Goal: Information Seeking & Learning: Learn about a topic

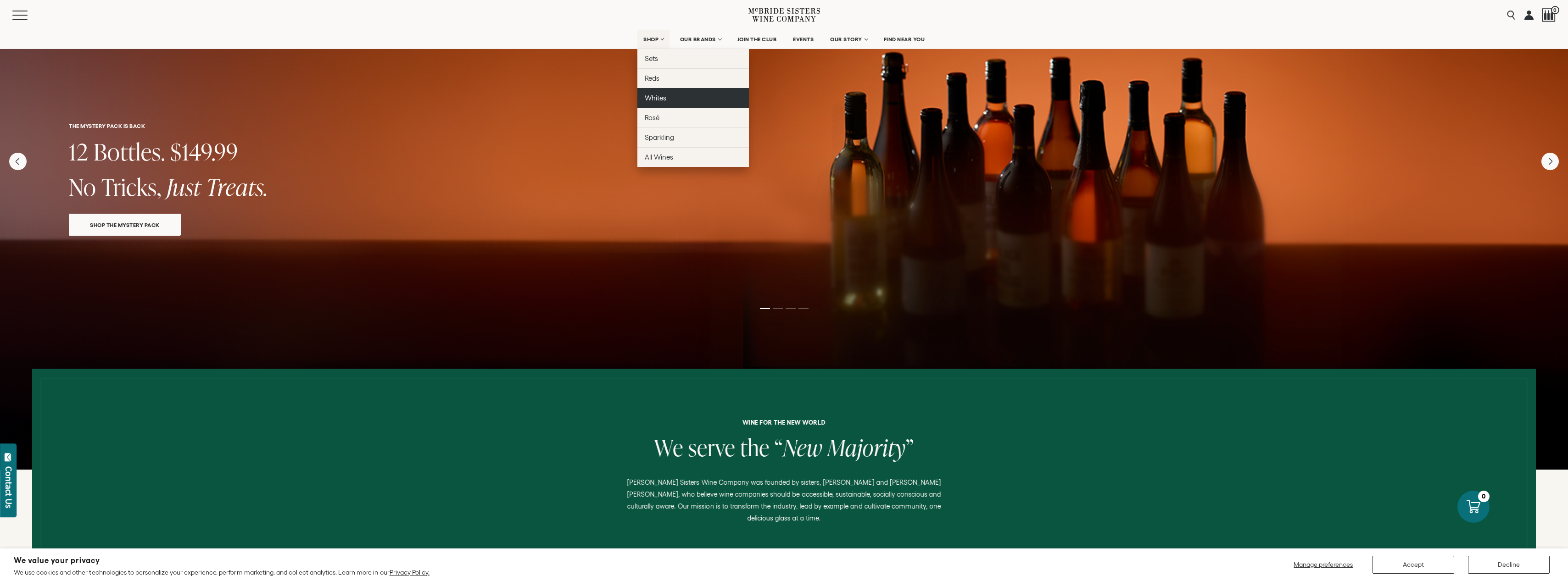
click at [652, 101] on span "Whites" at bounding box center [655, 97] width 21 height 7
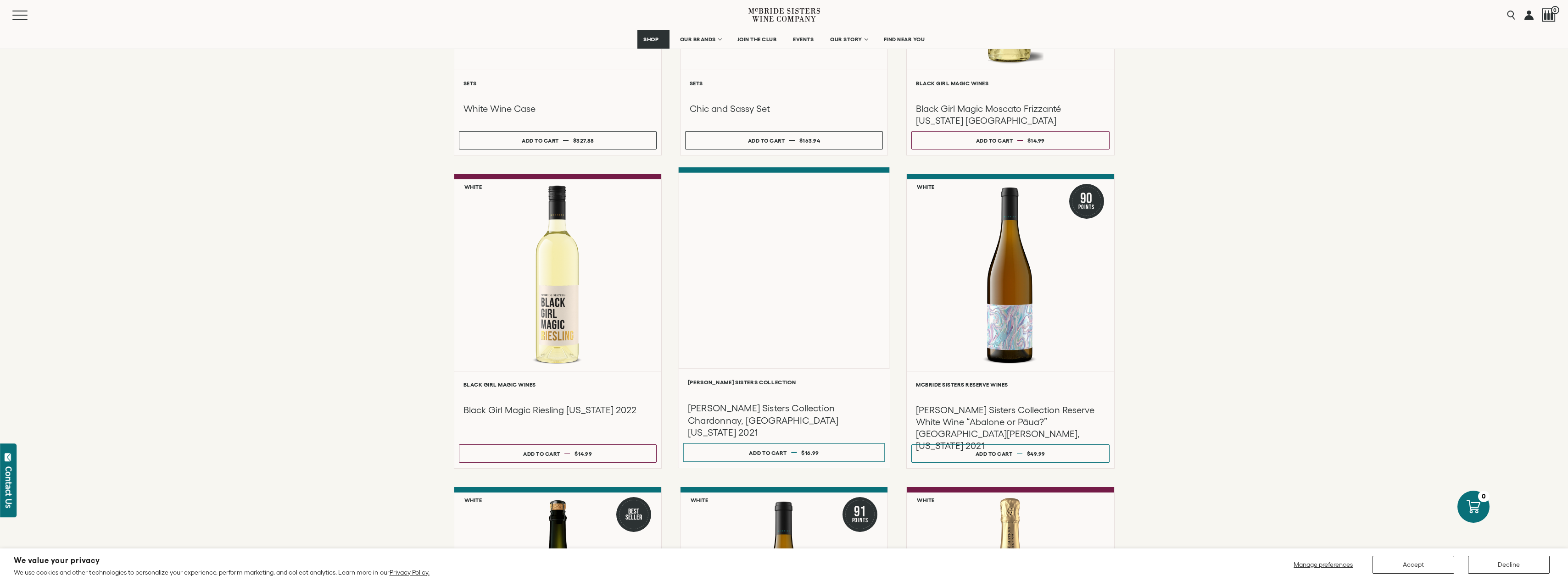
scroll to position [322, 0]
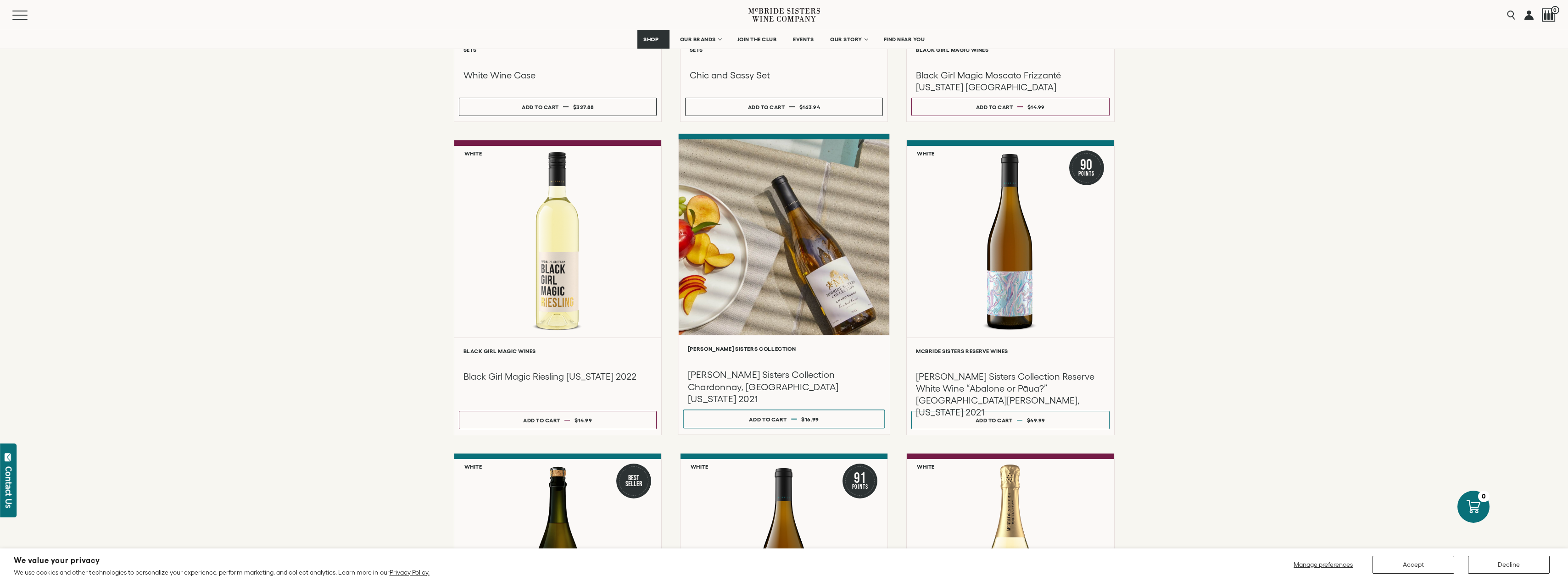
click at [761, 273] on div at bounding box center [784, 237] width 211 height 196
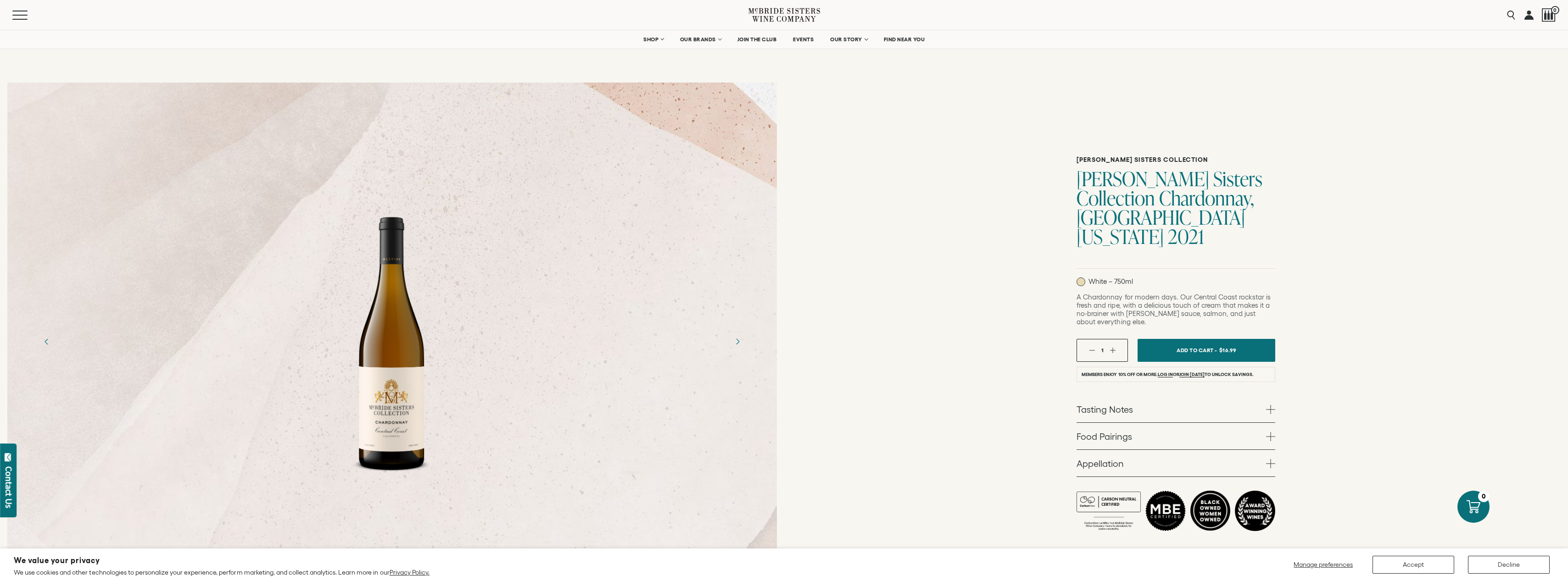
click at [1271, 405] on span at bounding box center [1271, 409] width 9 height 9
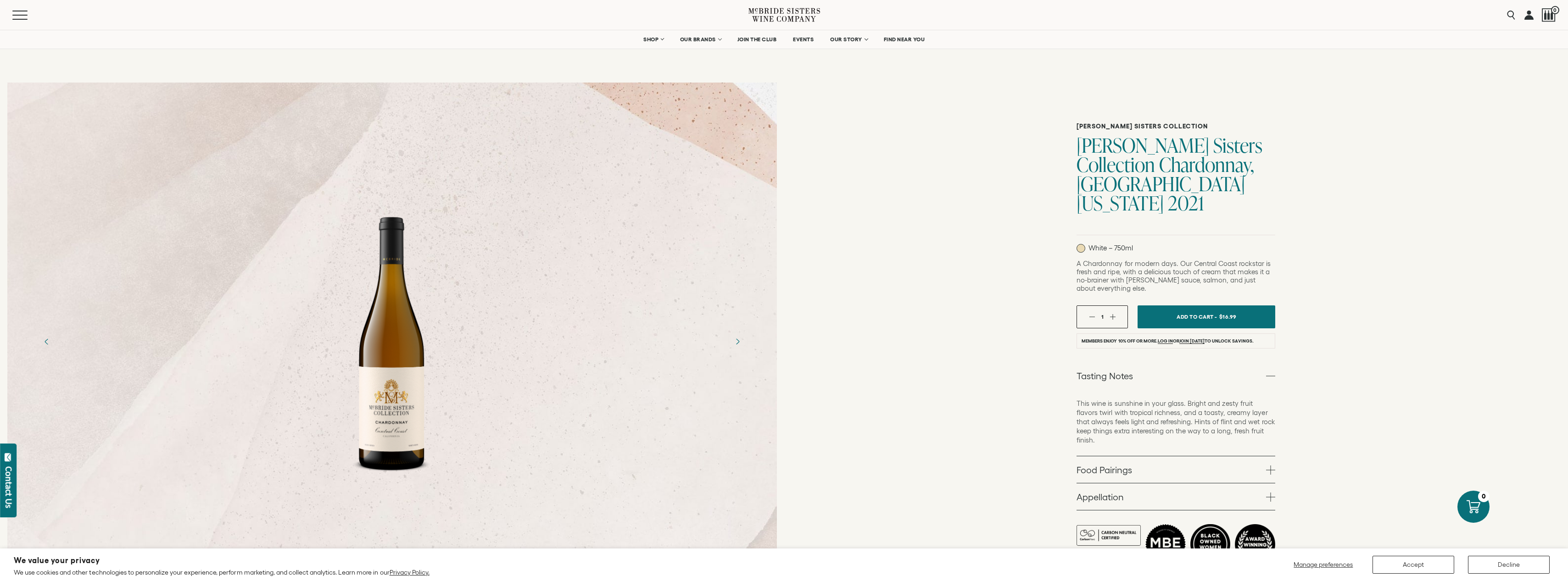
click at [1271, 465] on span at bounding box center [1271, 470] width 9 height 9
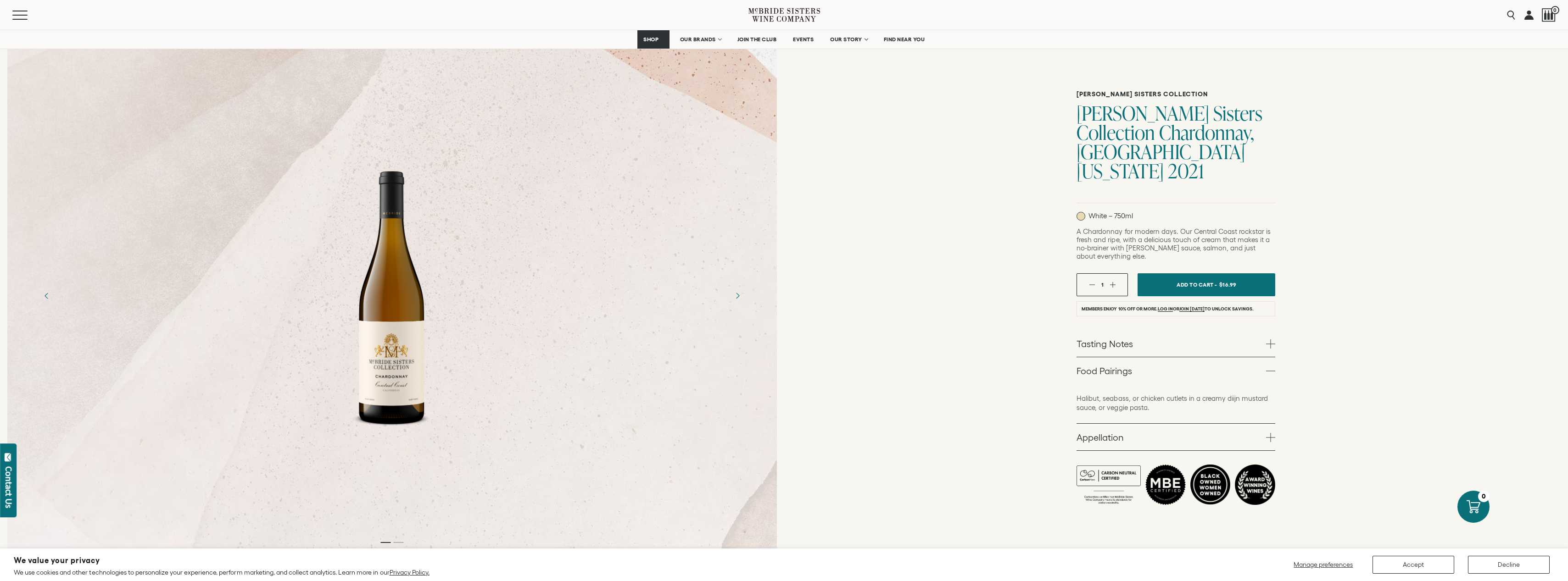
scroll to position [92, 0]
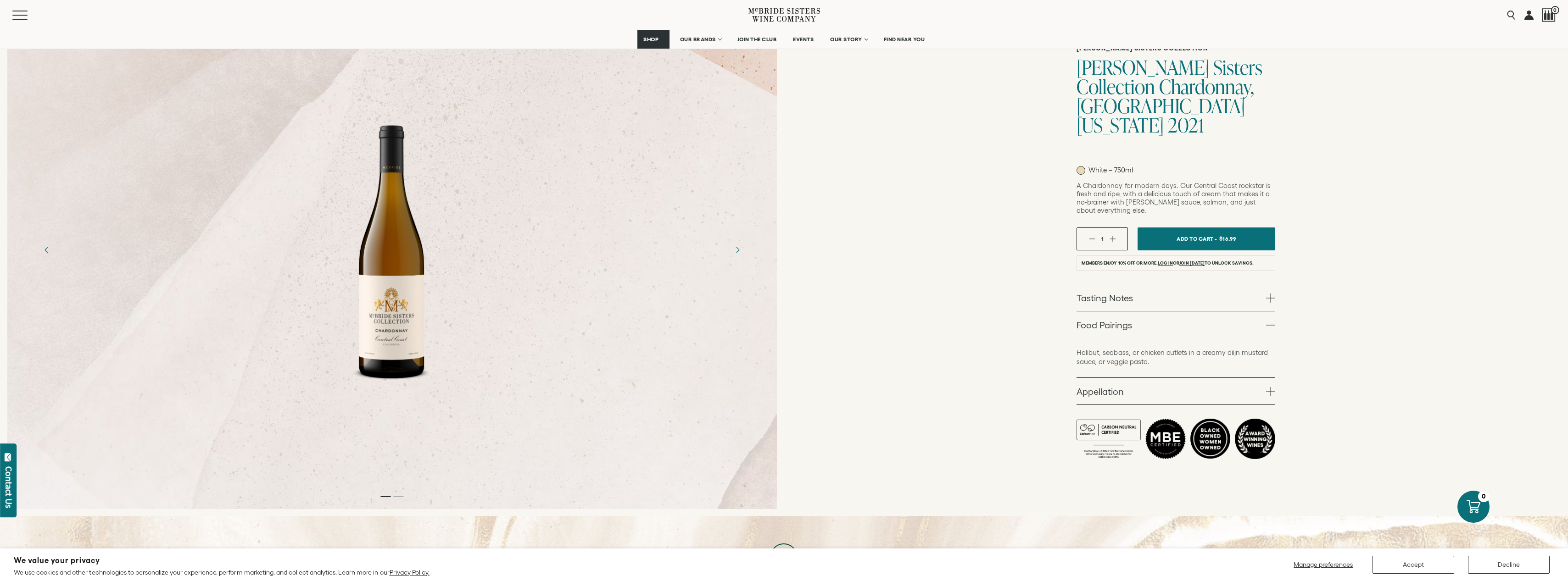
click at [1269, 387] on span at bounding box center [1271, 392] width 9 height 9
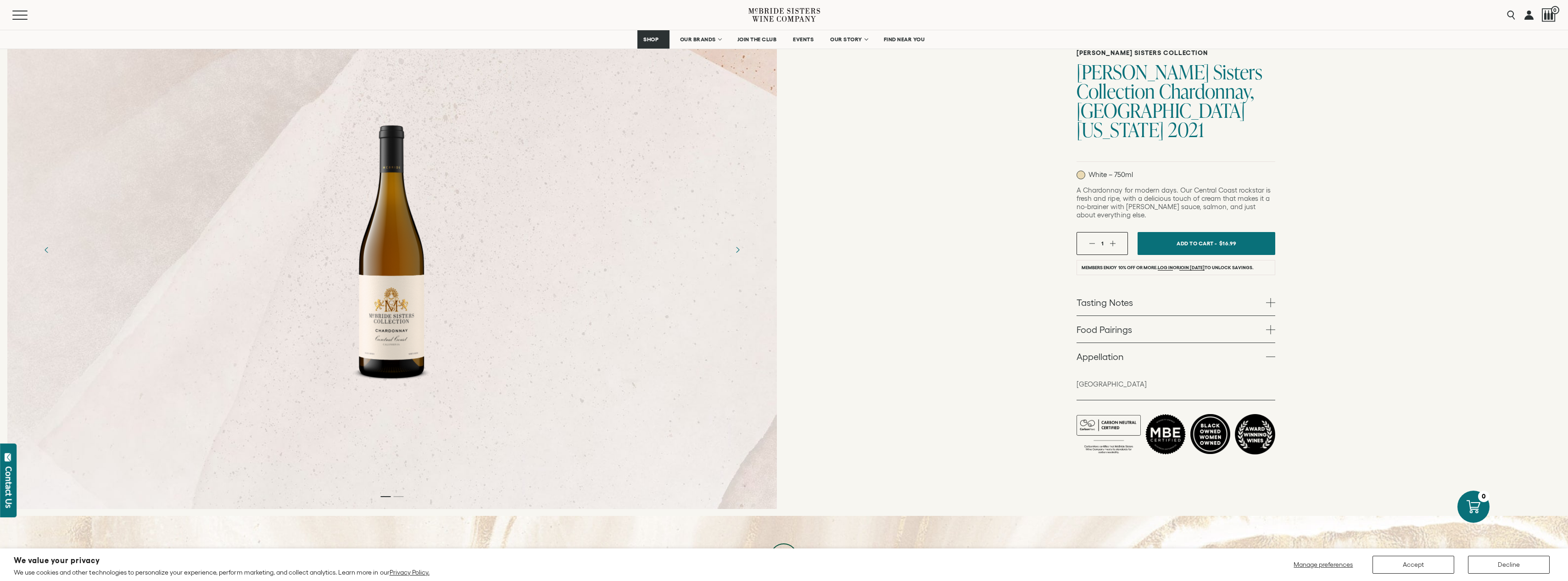
click at [1270, 298] on span at bounding box center [1271, 303] width 9 height 9
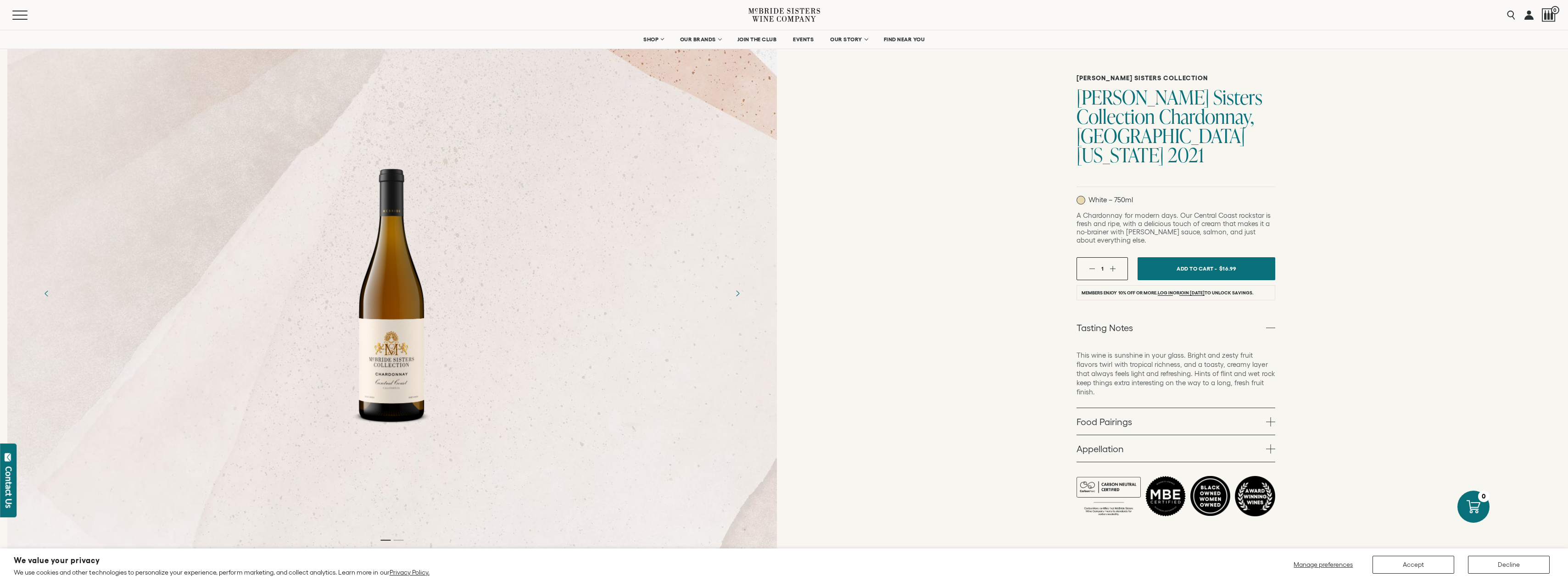
scroll to position [46, 0]
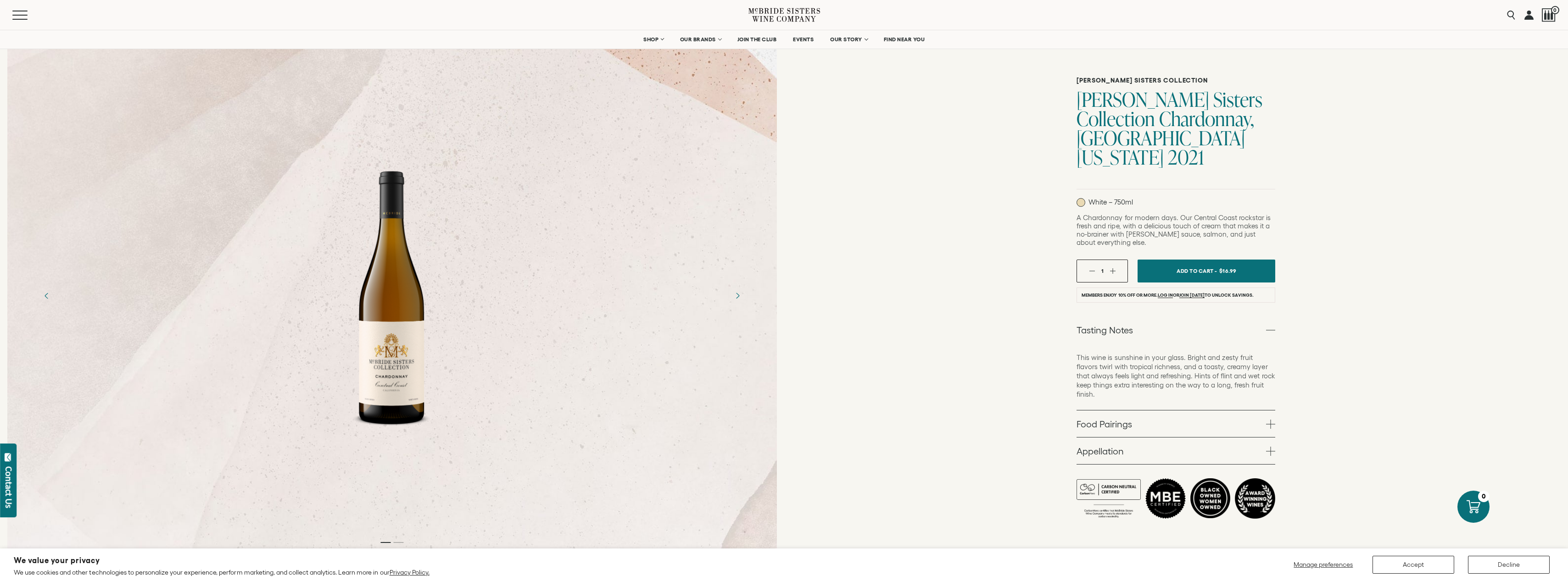
click at [974, 159] on div "McBride Sisters Collection McBride Sisters Collection Chardonnay, Central Coast…" at bounding box center [1176, 296] width 784 height 533
click at [1269, 419] on span at bounding box center [1271, 424] width 9 height 9
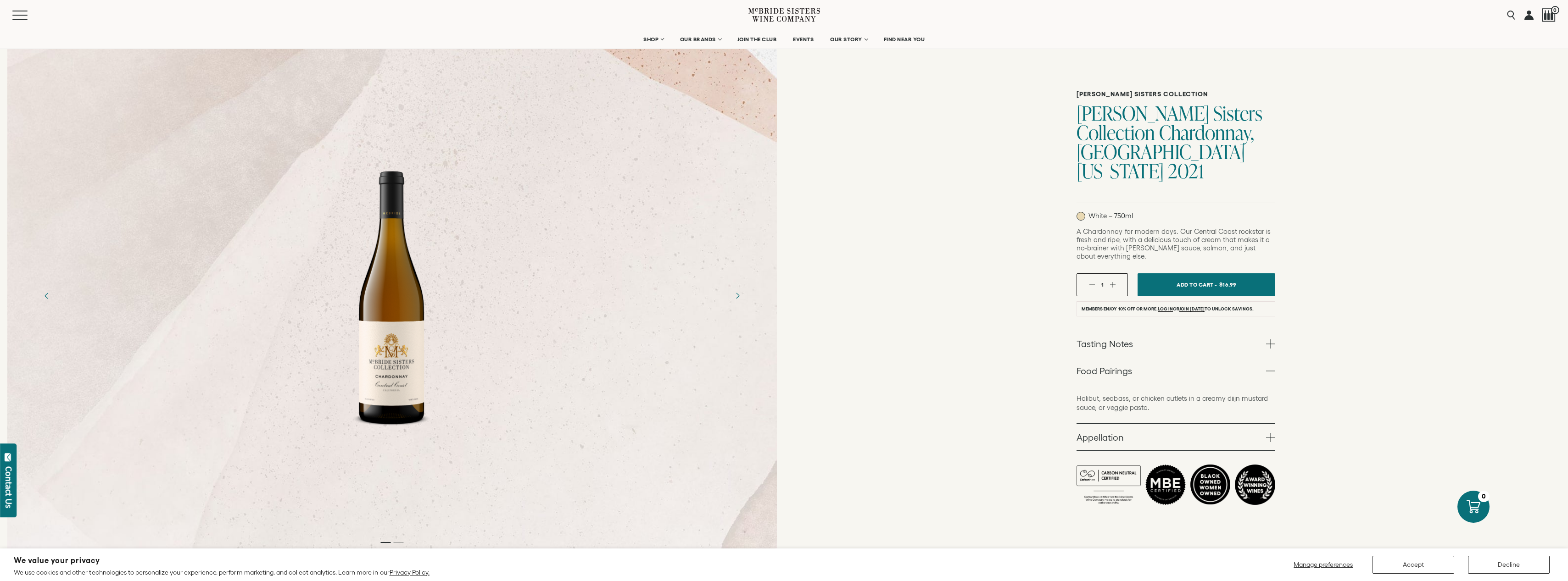
click at [916, 157] on div "McBride Sisters Collection McBride Sisters Collection Chardonnay, Central Coast…" at bounding box center [1176, 296] width 784 height 533
click at [650, 76] on span "Reds" at bounding box center [652, 78] width 15 height 7
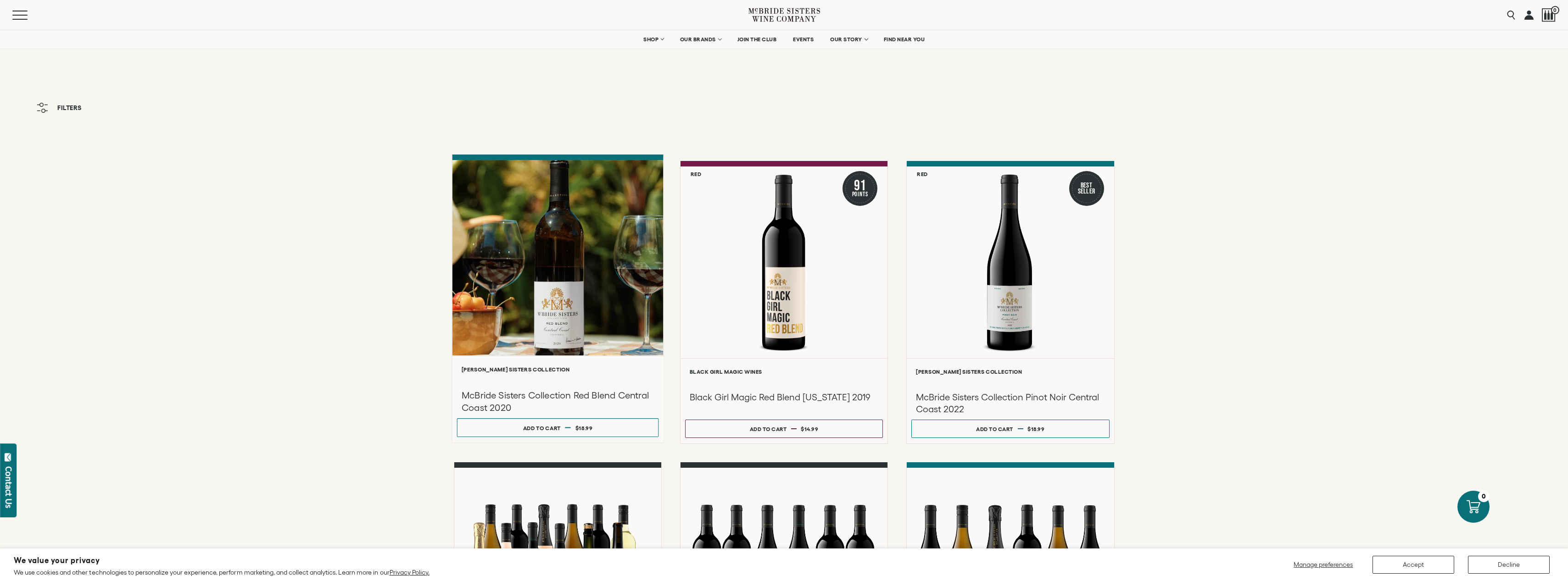
click at [564, 291] on div at bounding box center [557, 257] width 211 height 196
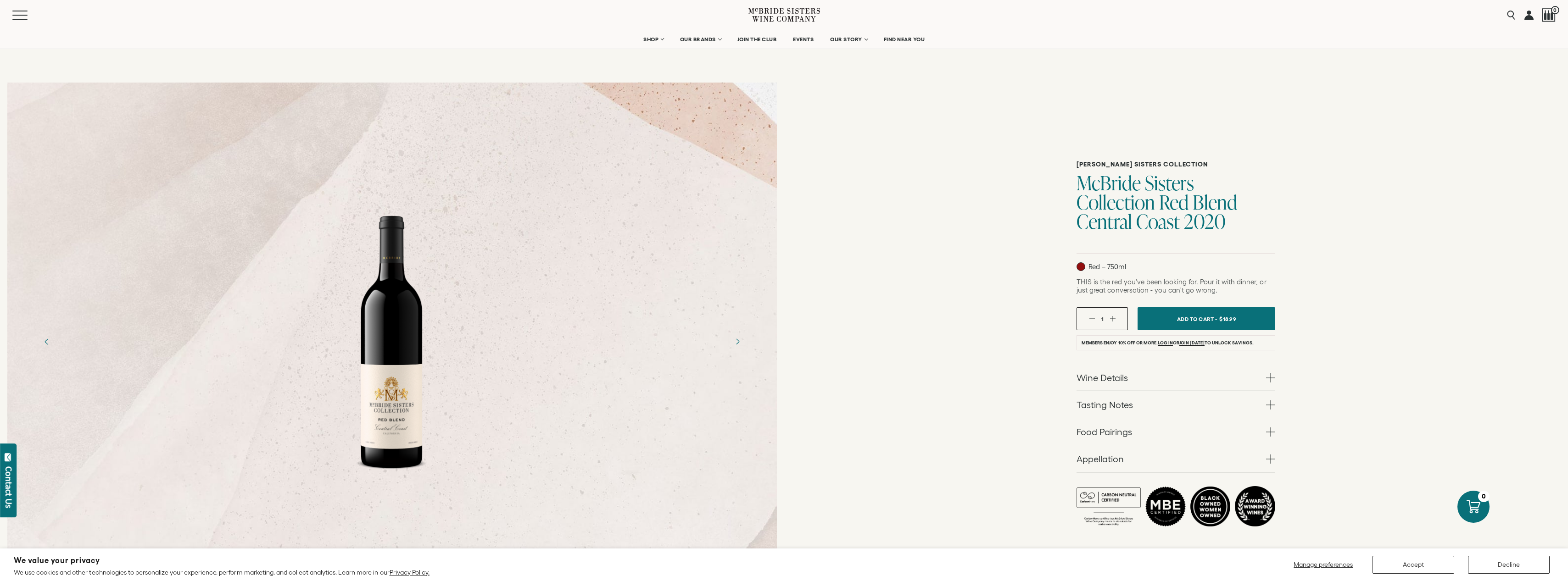
click at [1269, 378] on span at bounding box center [1271, 378] width 9 height 9
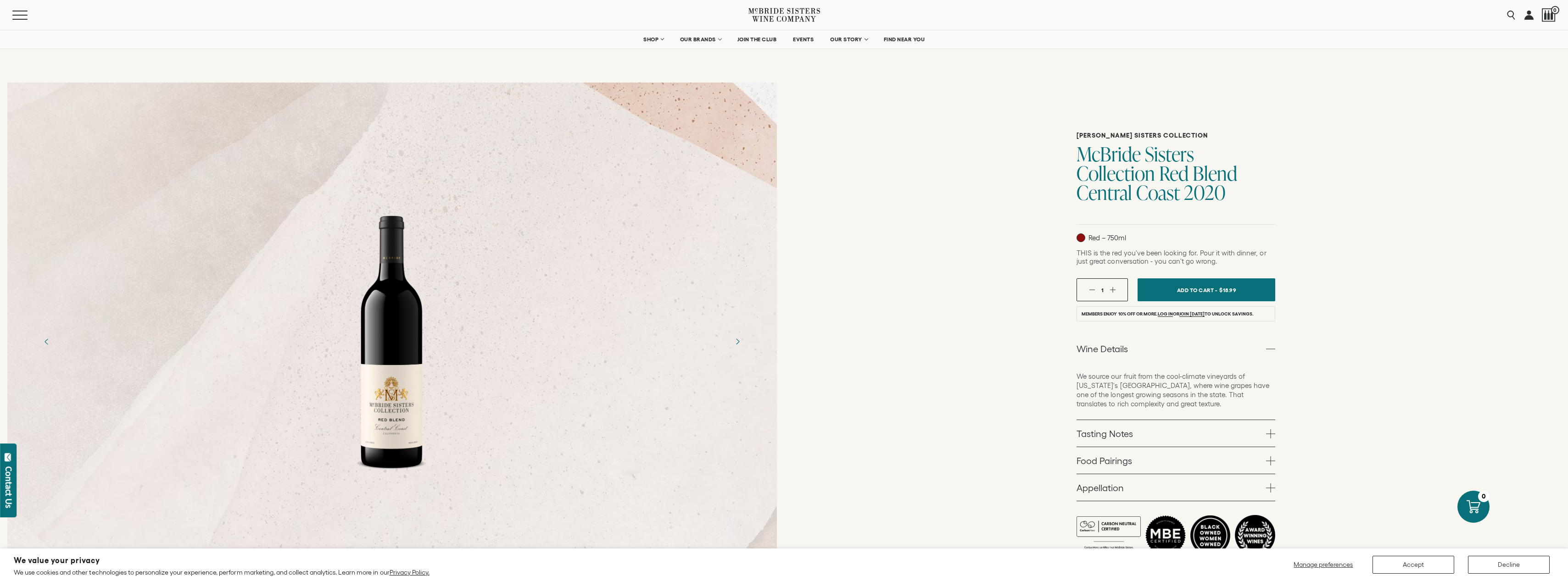
click at [1265, 431] on link "Tasting Notes" at bounding box center [1175, 433] width 198 height 27
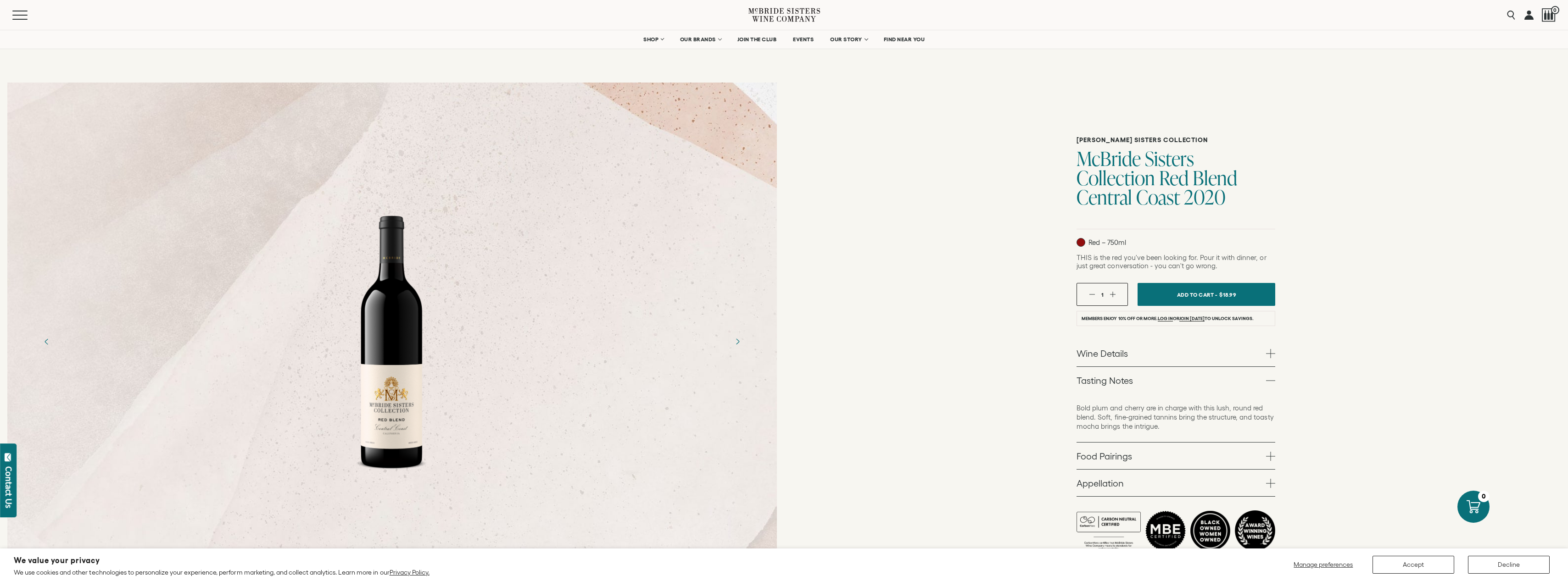
click at [1269, 353] on span at bounding box center [1271, 353] width 9 height 9
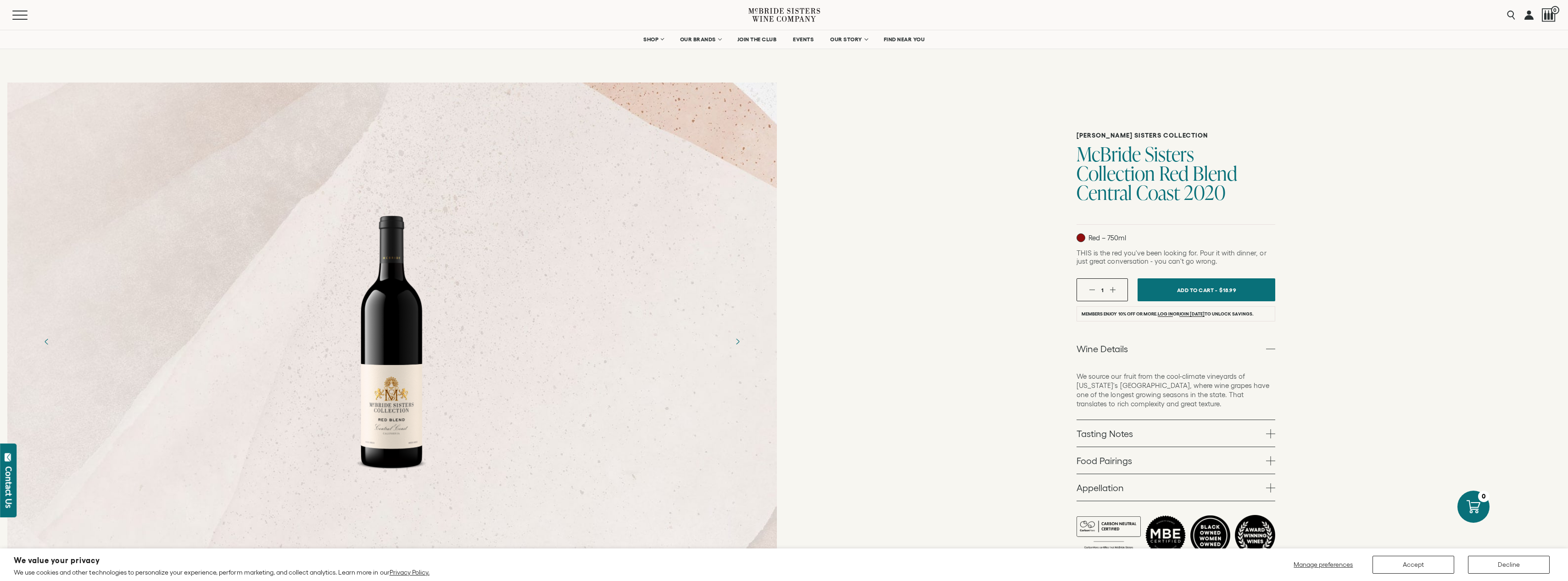
drag, startPoint x: 178, startPoint y: 151, endPoint x: 209, endPoint y: 564, distance: 414.2
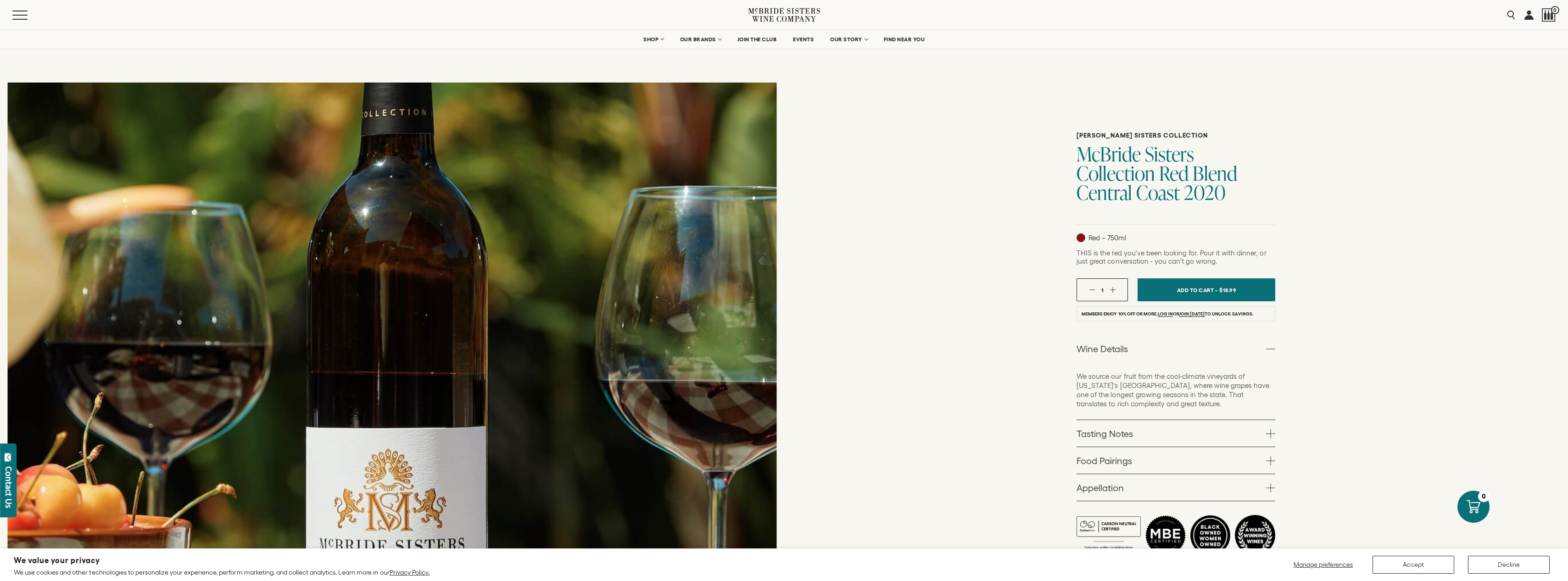
click at [960, 112] on div "[PERSON_NAME] Sisters Collection [PERSON_NAME] Sisters Collection Red Blend Cen…" at bounding box center [1176, 341] width 784 height 533
click at [1267, 431] on span at bounding box center [1271, 434] width 9 height 9
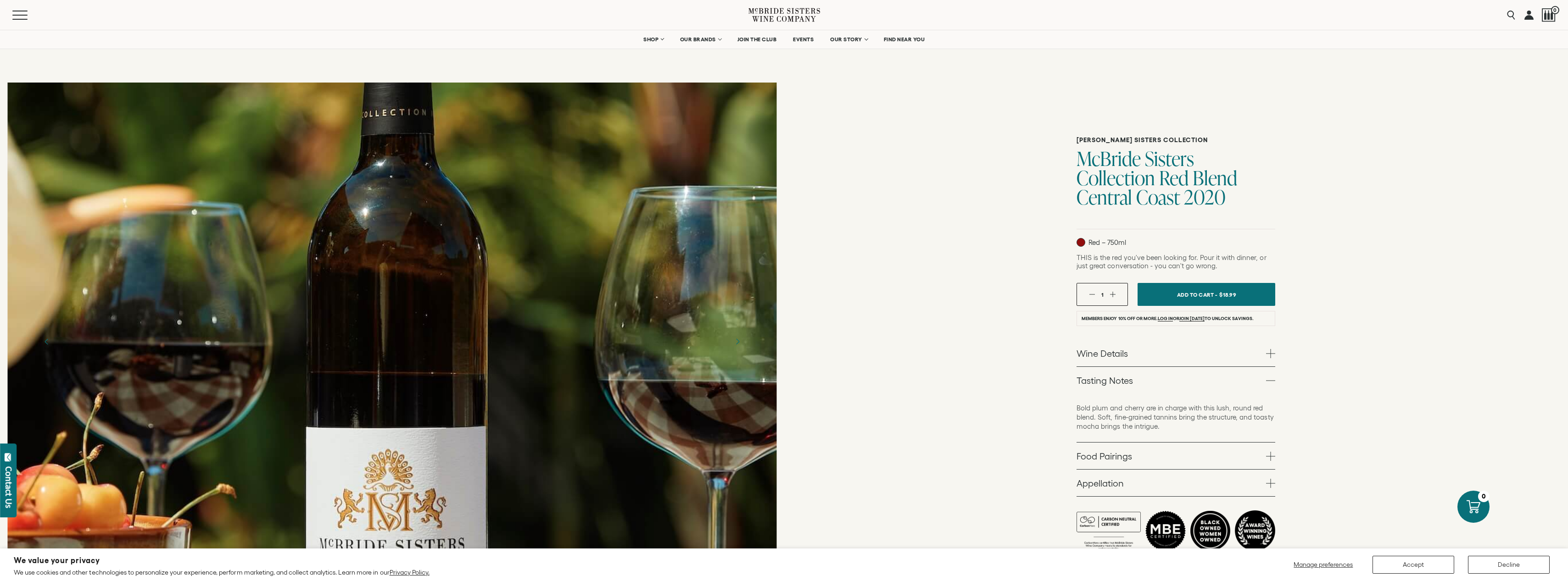
click at [977, 163] on div "[PERSON_NAME] Sisters Collection [PERSON_NAME] Sisters Collection Red Blend Cen…" at bounding box center [1176, 341] width 784 height 533
click at [1271, 457] on span at bounding box center [1271, 456] width 9 height 9
